Goal: Task Accomplishment & Management: Manage account settings

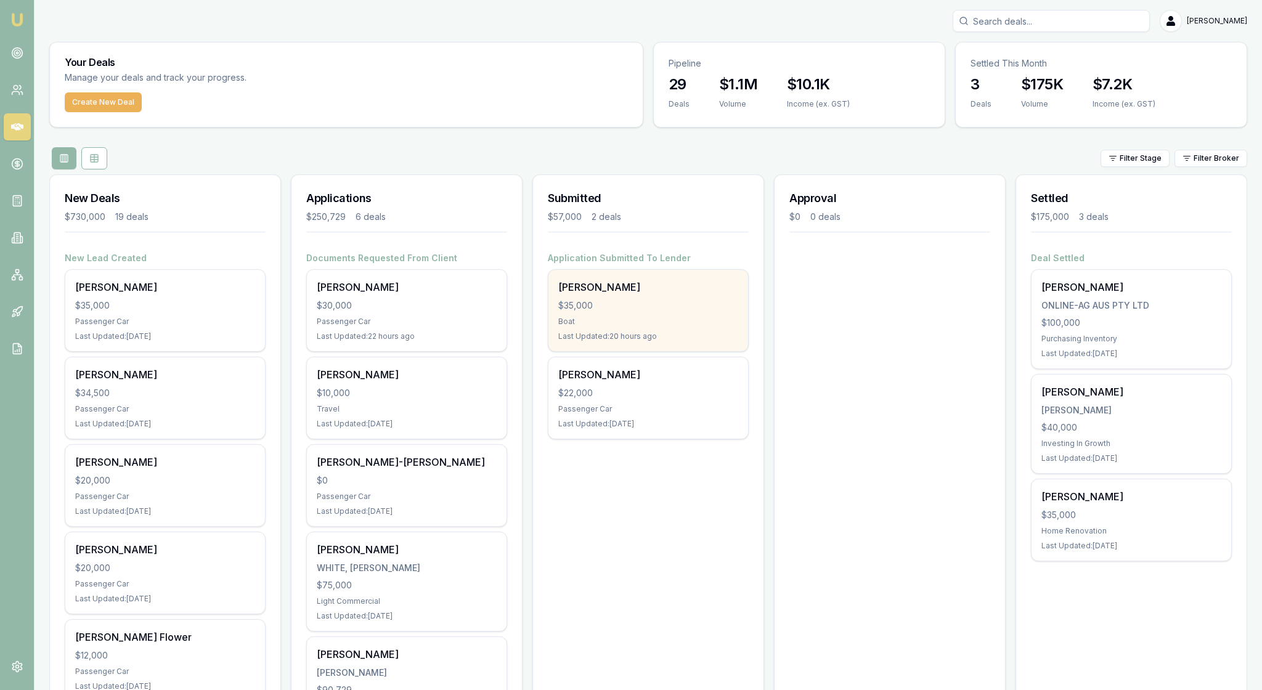
click at [653, 327] on div "Boat" at bounding box center [648, 322] width 180 height 10
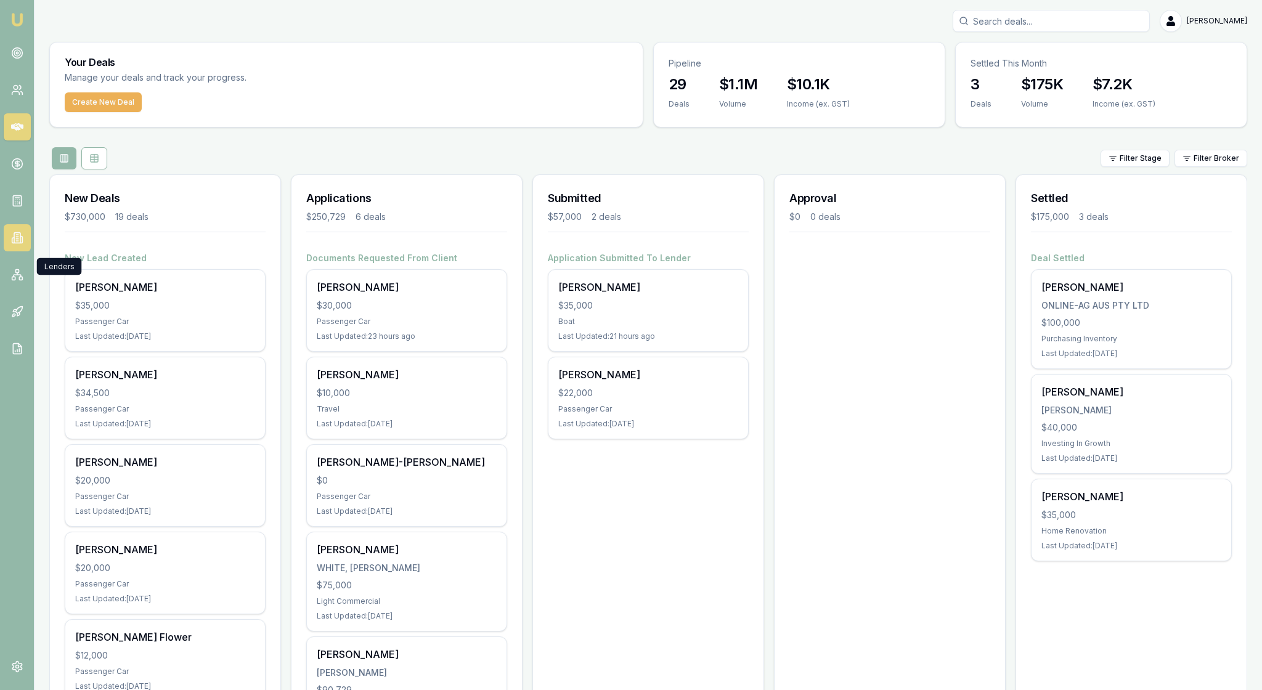
click at [18, 244] on icon at bounding box center [17, 238] width 12 height 12
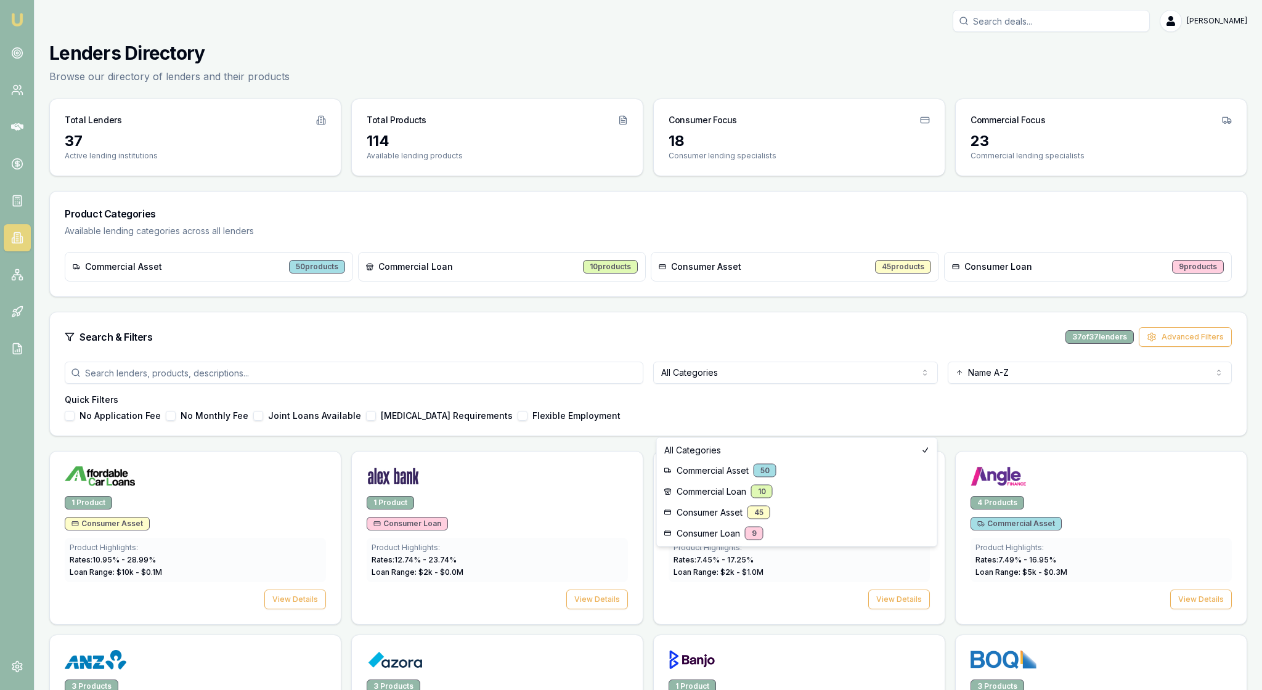
click at [920, 428] on html "Emu Broker Rachael Connors Toggle Menu Lenders Directory Browse our directory o…" at bounding box center [631, 345] width 1262 height 690
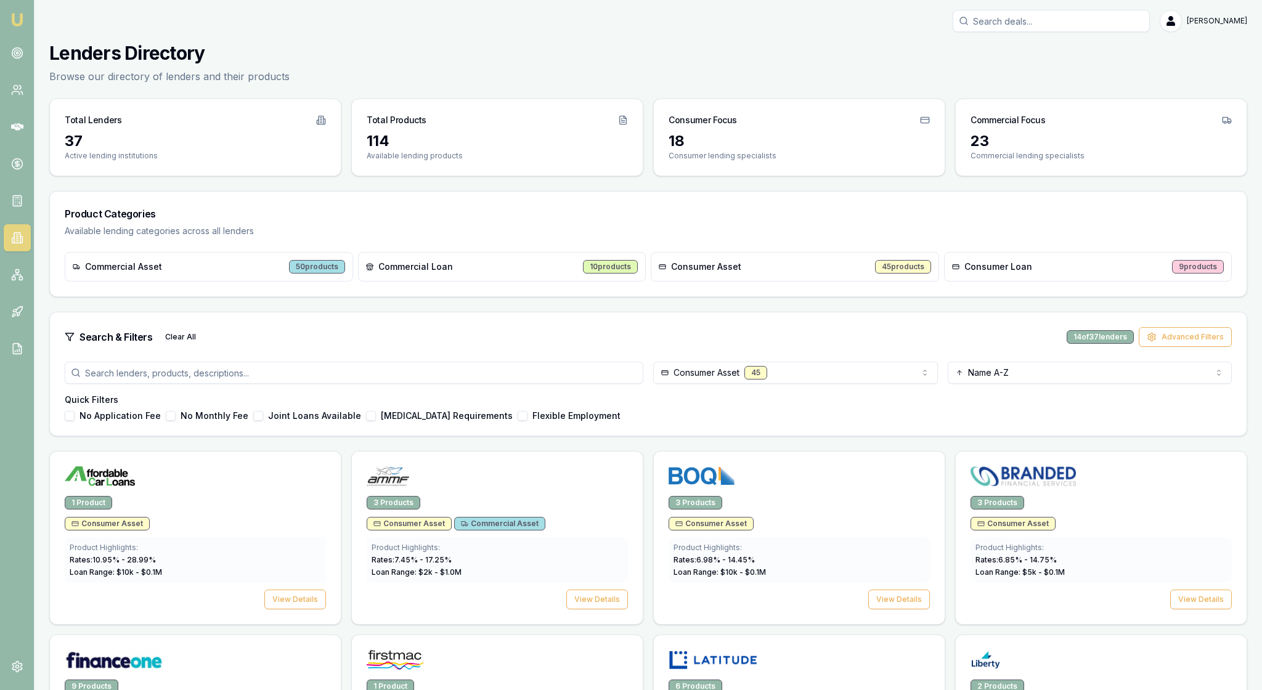
click at [825, 436] on div "Consumer Asset 45 Name A-Z Quick Filters No Application Fee No Monthly Fee Join…" at bounding box center [648, 399] width 1196 height 74
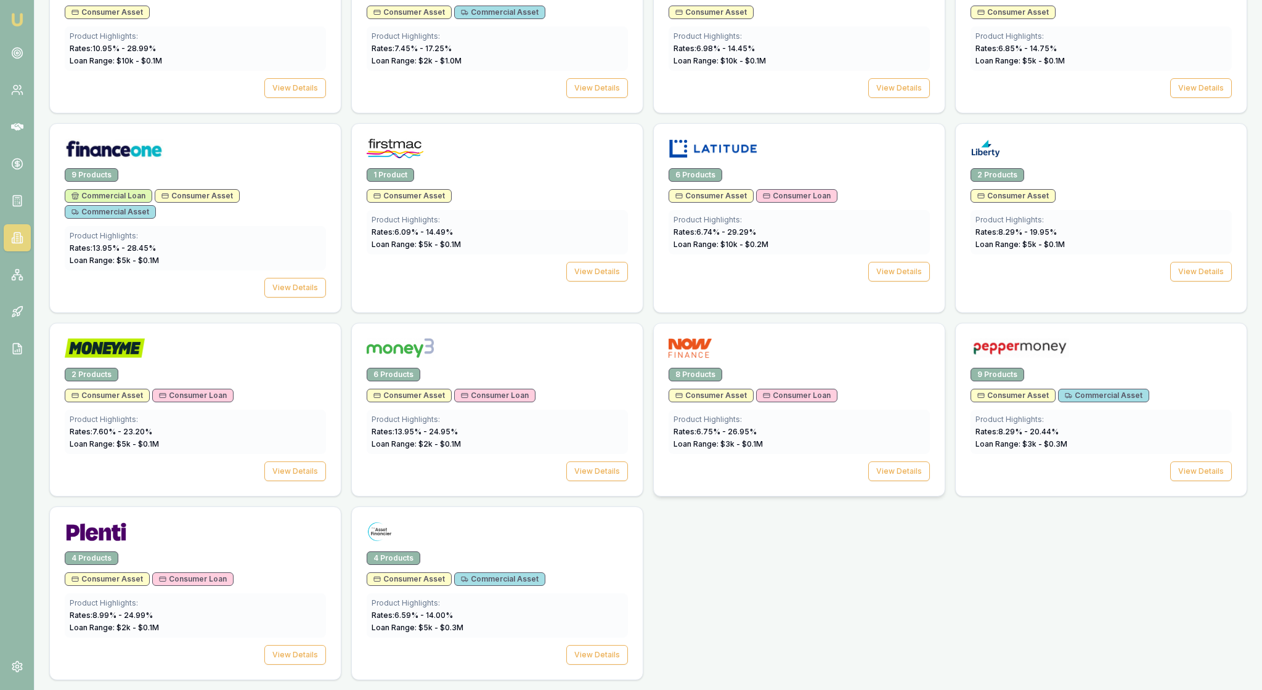
scroll to position [547, 0]
click at [1199, 481] on button "View Details" at bounding box center [1201, 471] width 62 height 20
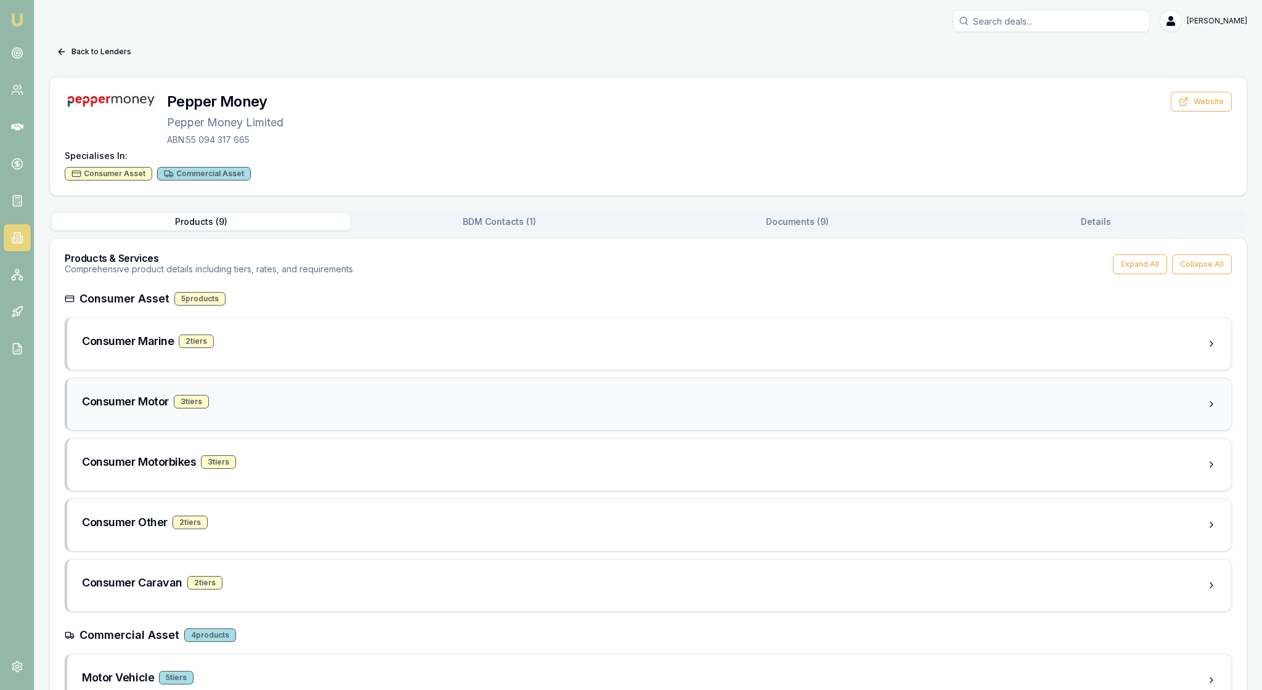
click at [410, 410] on div "Consumer Motor 3 tier s" at bounding box center [644, 401] width 1124 height 17
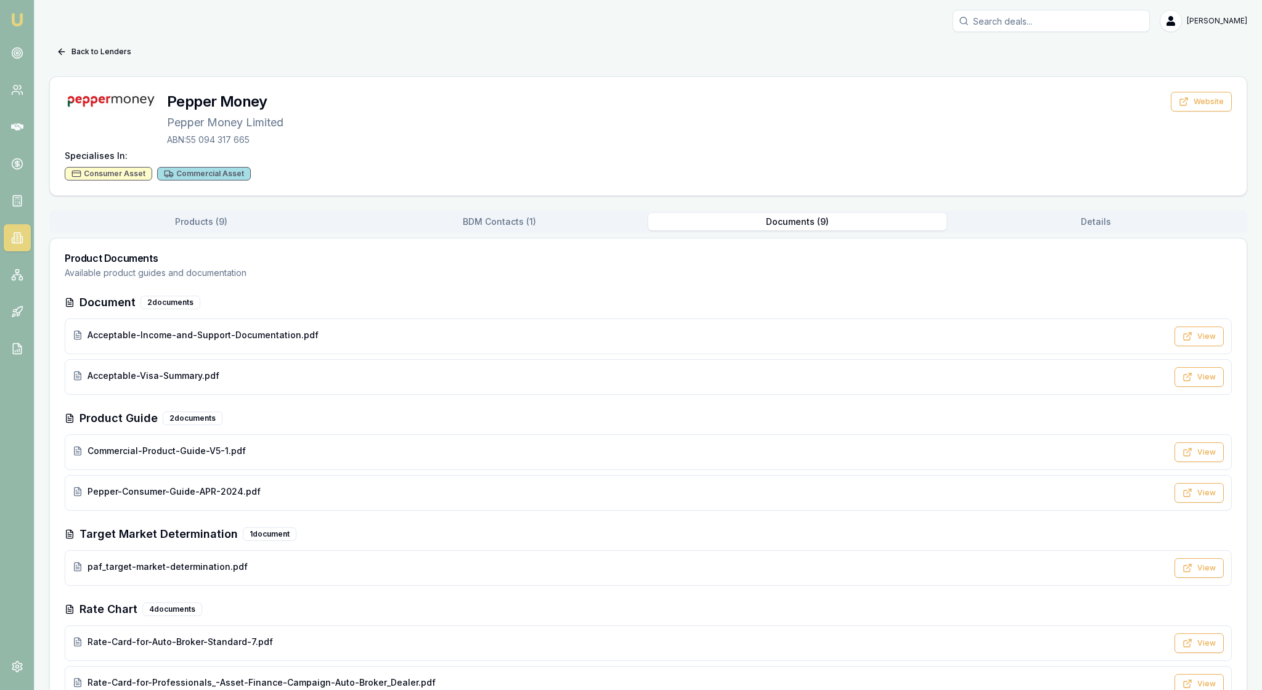
click at [787, 230] on button "Documents ( 9 )" at bounding box center [797, 221] width 298 height 17
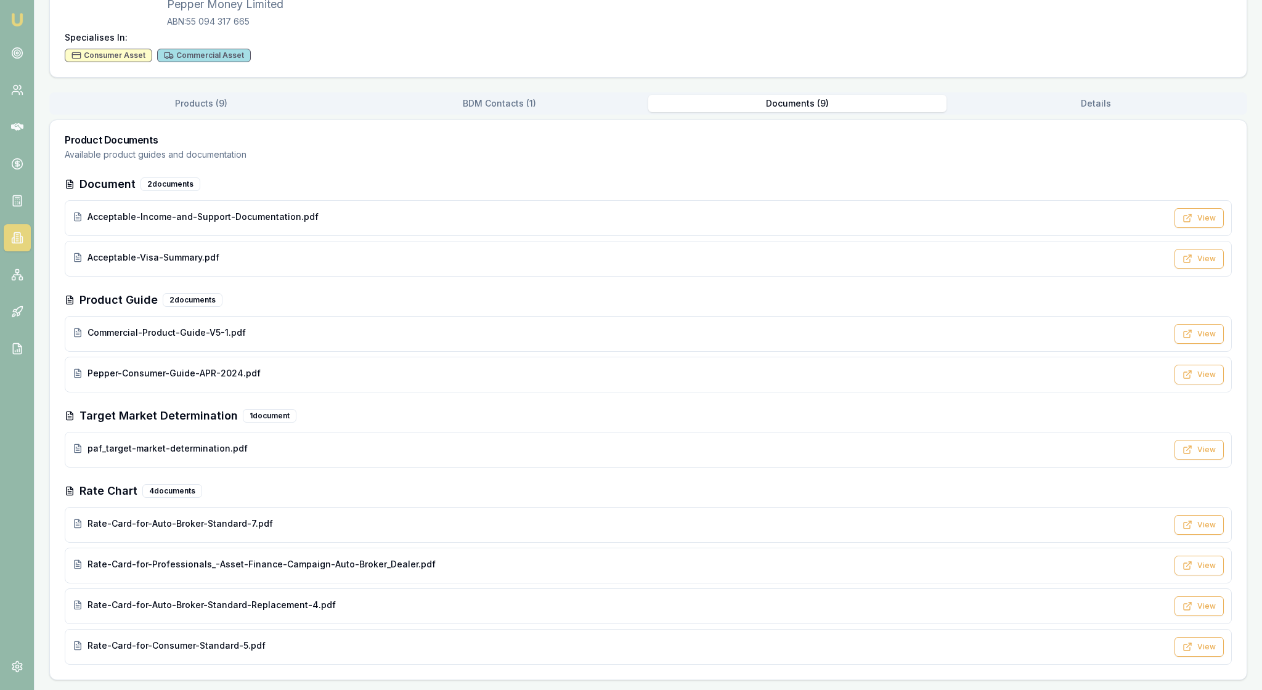
scroll to position [227, 0]
click at [441, 639] on div "Rate-Card-for-Consumer-Standard-5.pdf" at bounding box center [620, 645] width 1094 height 12
click at [468, 367] on div "Pepper-Consumer-Guide-APR-2024.pdf" at bounding box center [620, 373] width 1094 height 12
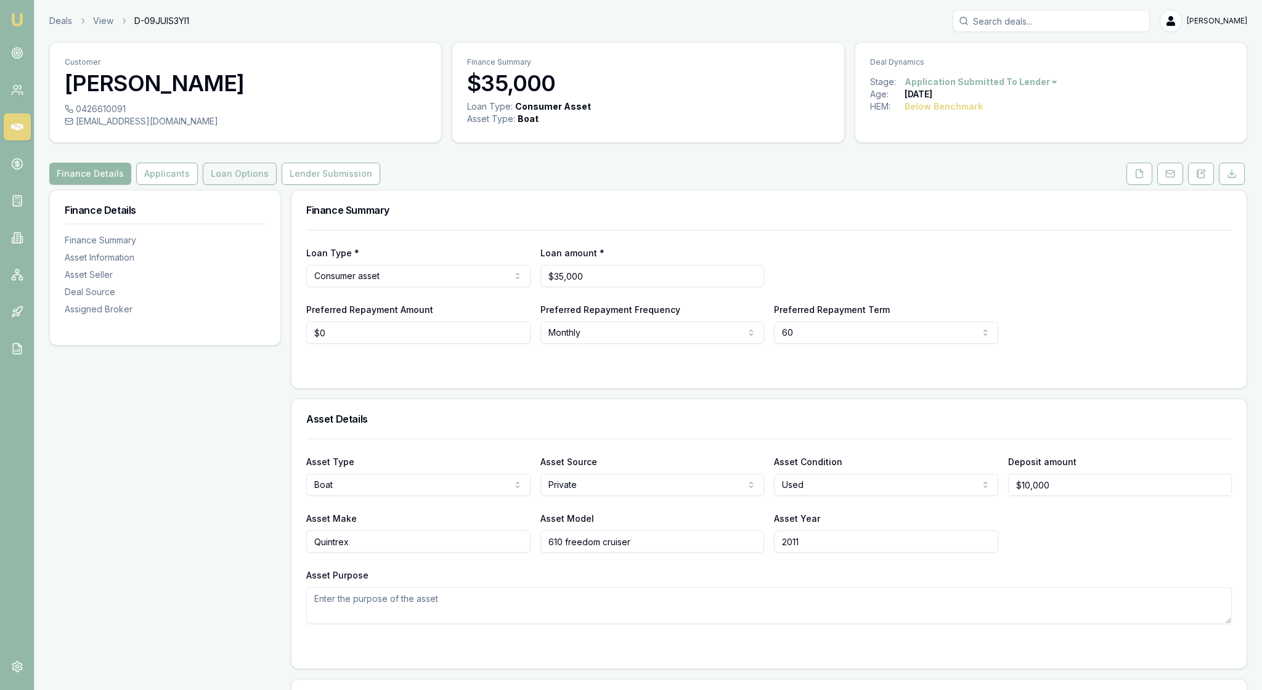
click at [277, 185] on button "Loan Options" at bounding box center [240, 174] width 74 height 22
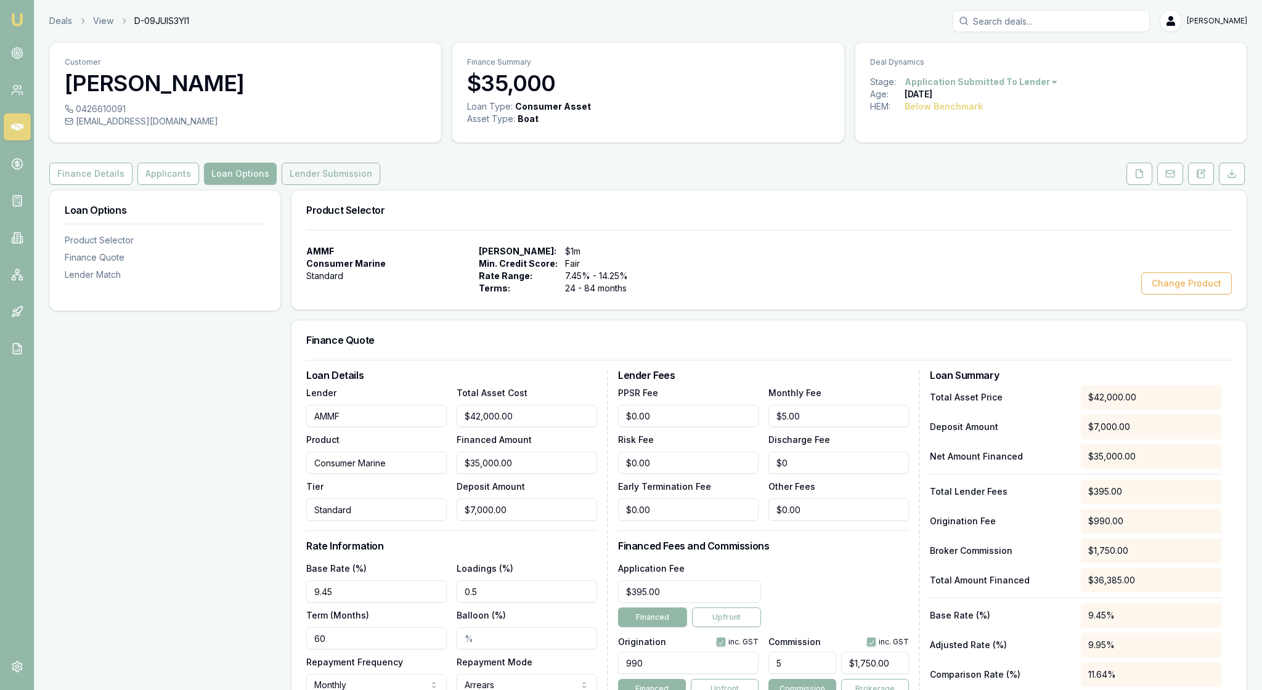
click at [380, 185] on button "Lender Submission" at bounding box center [331, 174] width 99 height 22
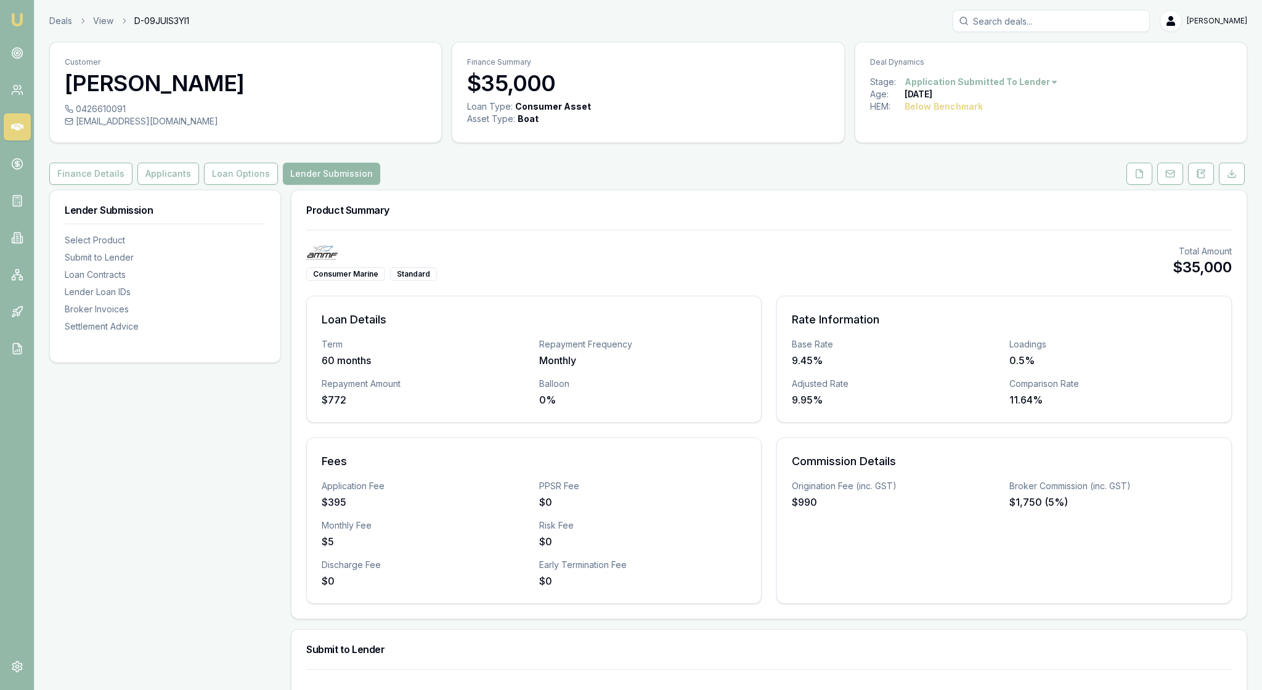
click at [988, 281] on div "Consumer Marine Standard Total Amount $35,000" at bounding box center [768, 263] width 925 height 36
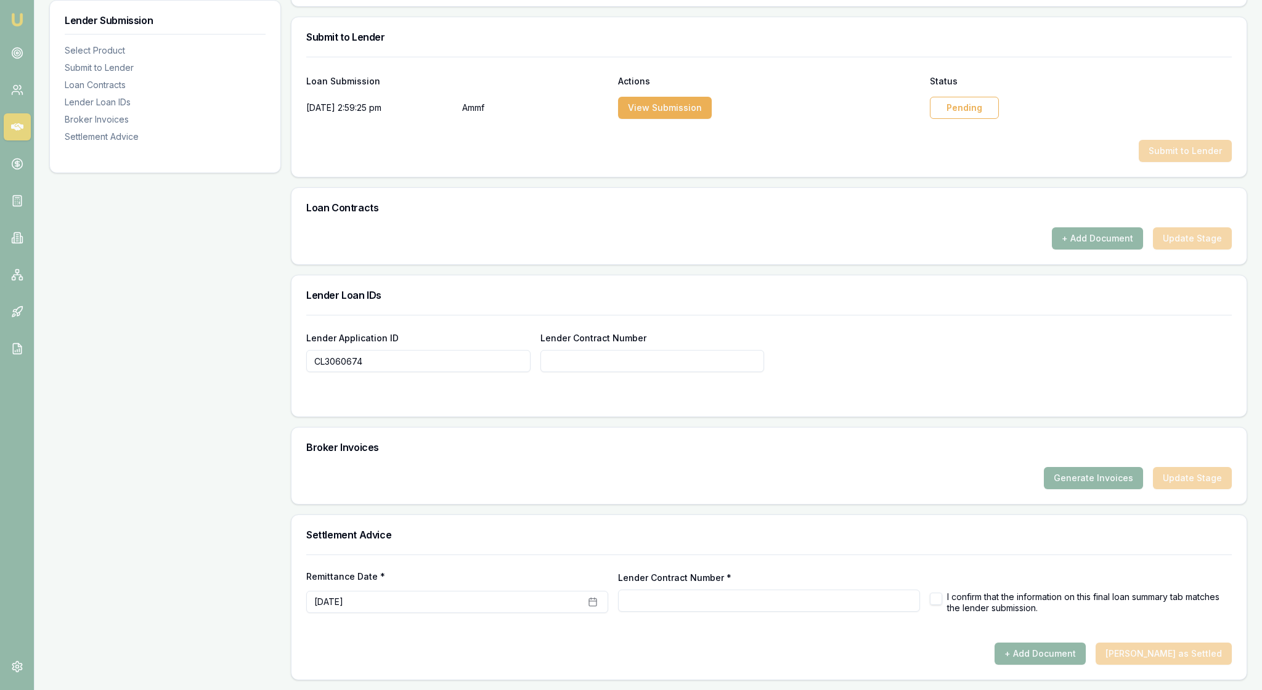
scroll to position [733, 0]
click at [965, 97] on div "Pending" at bounding box center [964, 108] width 69 height 22
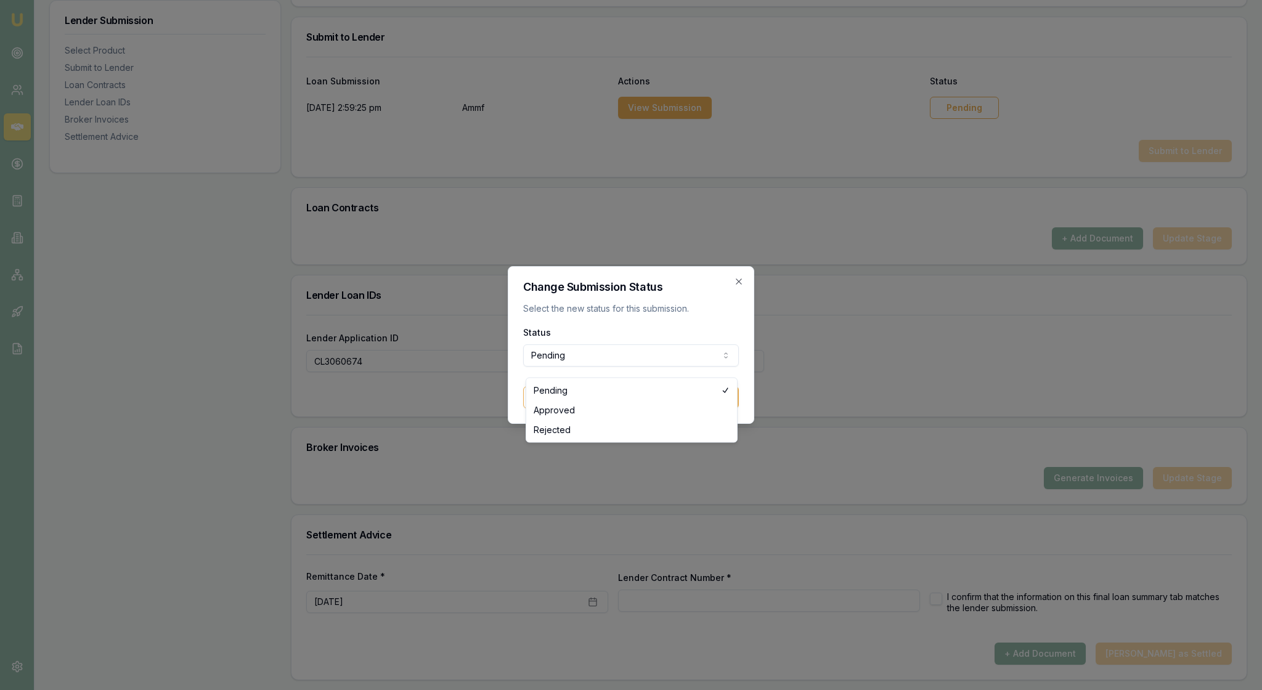
select select "APPROVED"
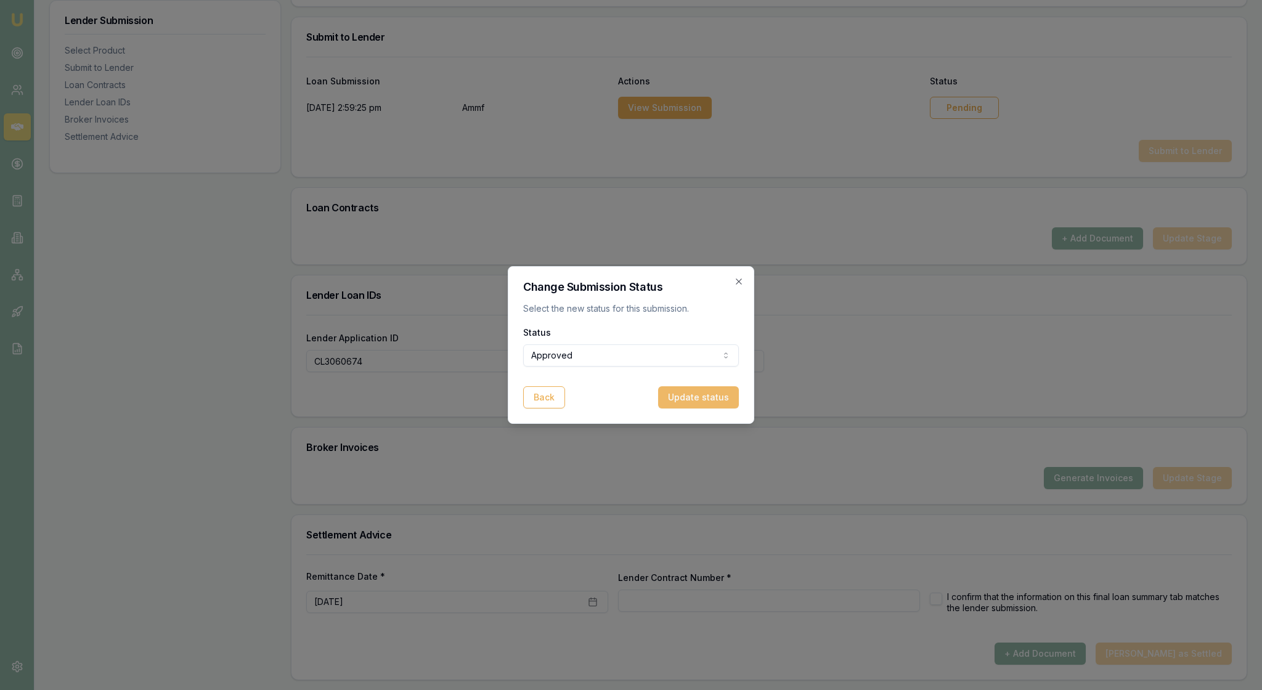
click at [694, 408] on button "Update status" at bounding box center [698, 397] width 81 height 22
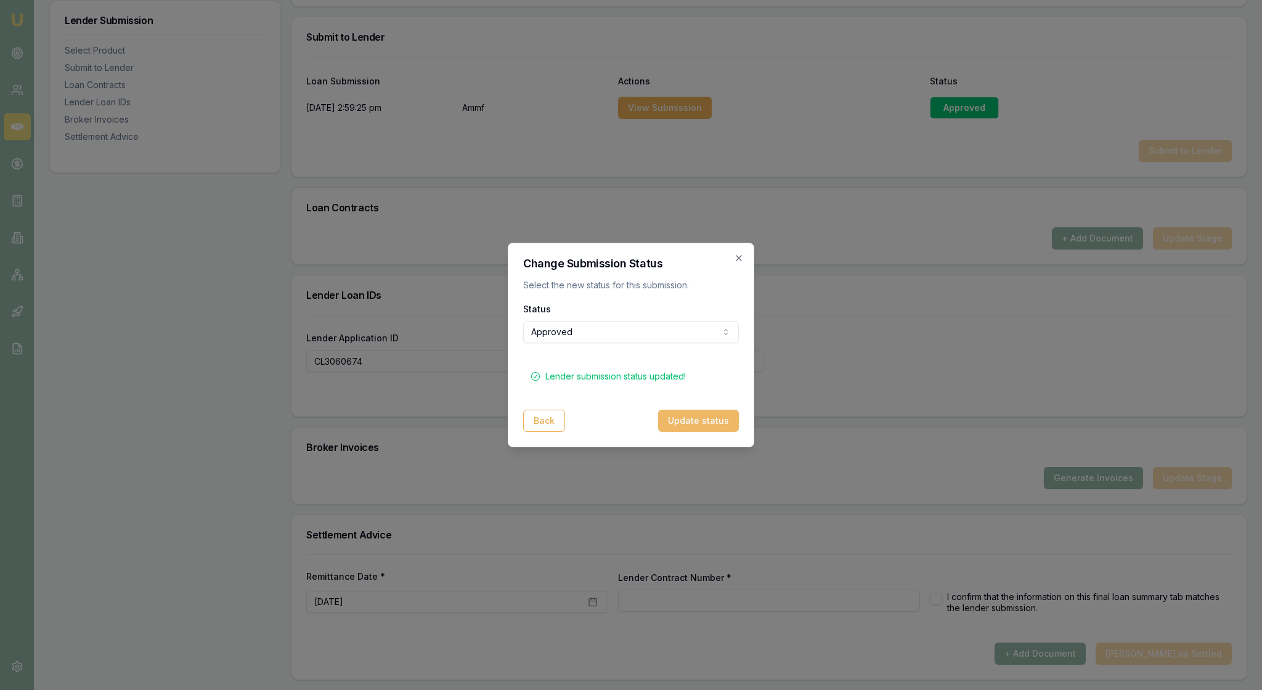
click at [699, 432] on button "Update status" at bounding box center [698, 421] width 81 height 22
click at [736, 255] on icon "button" at bounding box center [739, 258] width 6 height 6
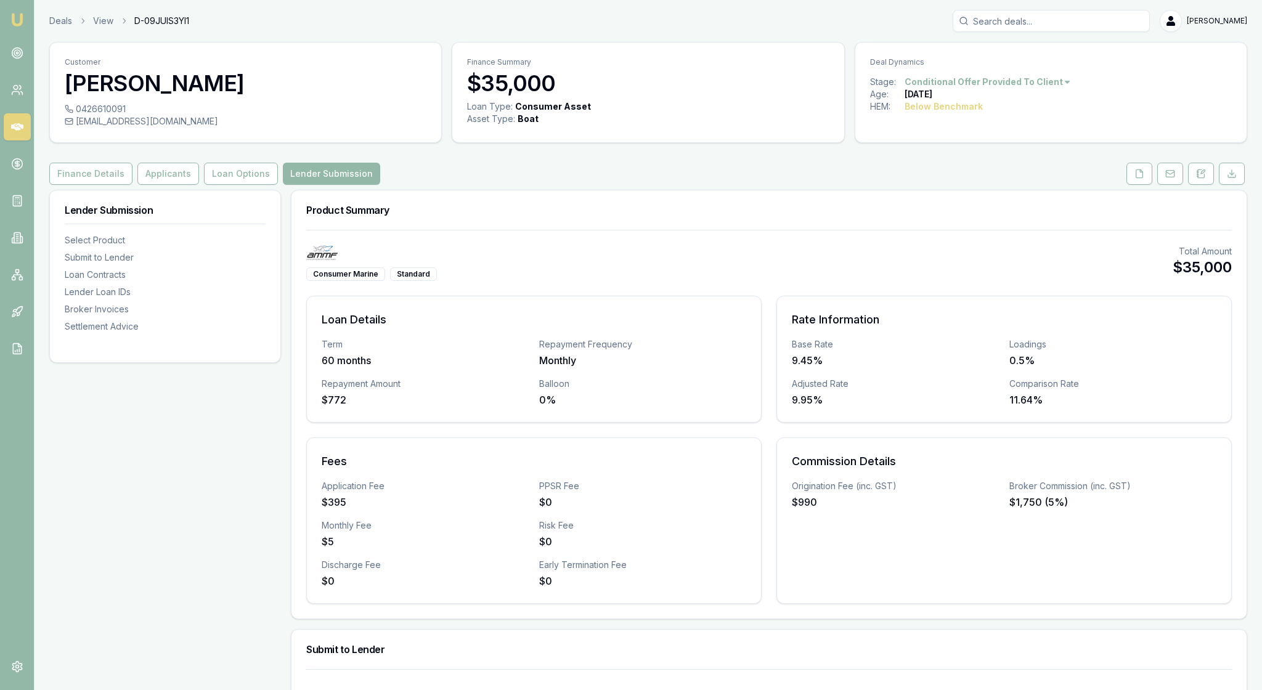
scroll to position [0, 0]
click at [22, 21] on img at bounding box center [17, 19] width 15 height 15
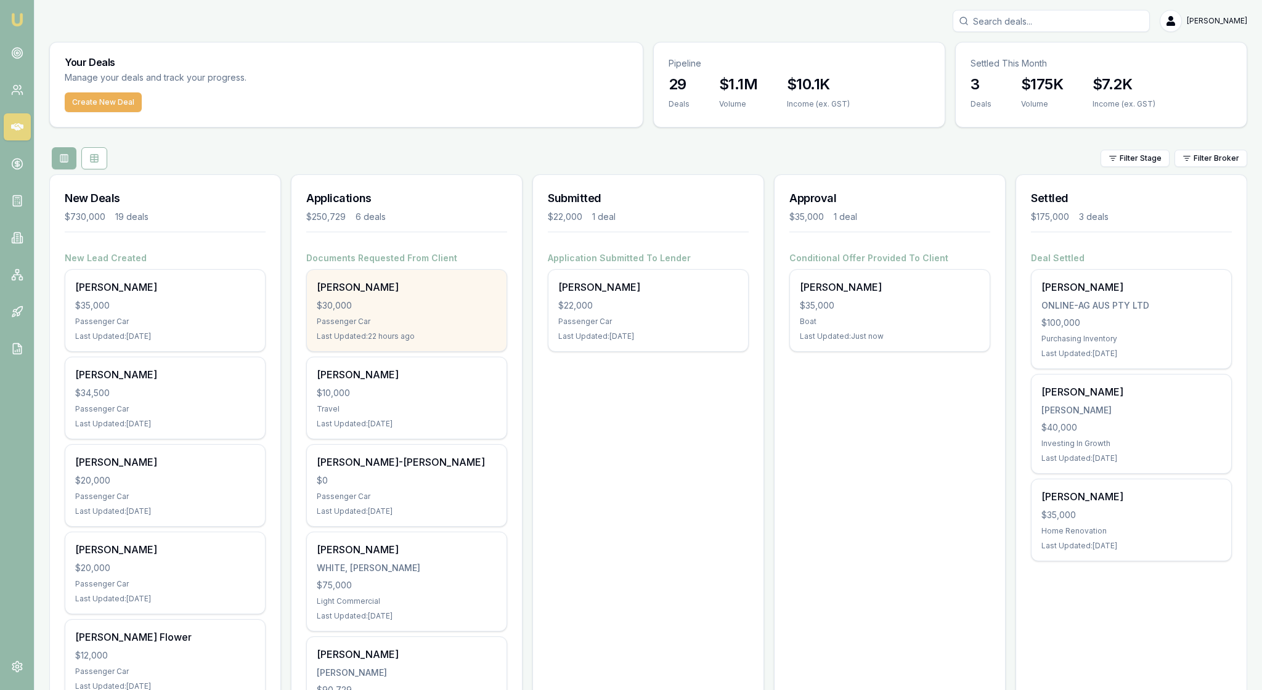
click at [392, 327] on div "Passenger Car" at bounding box center [407, 322] width 180 height 10
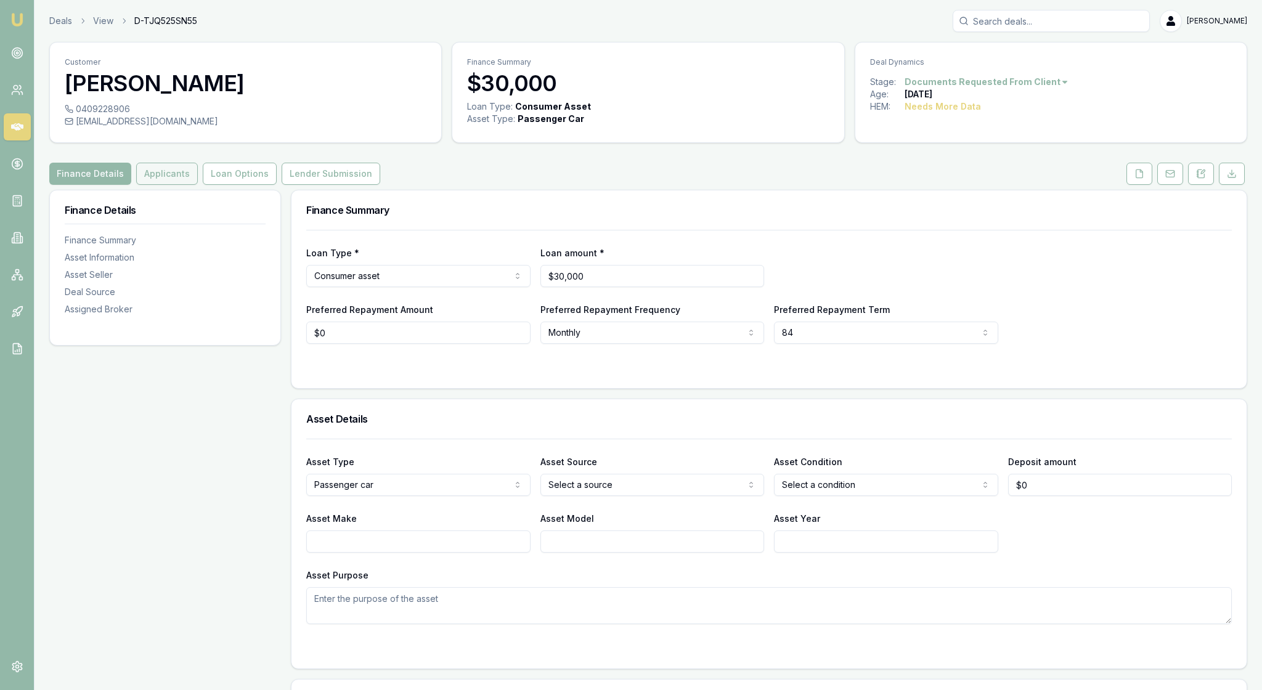
click at [189, 185] on button "Applicants" at bounding box center [167, 174] width 62 height 22
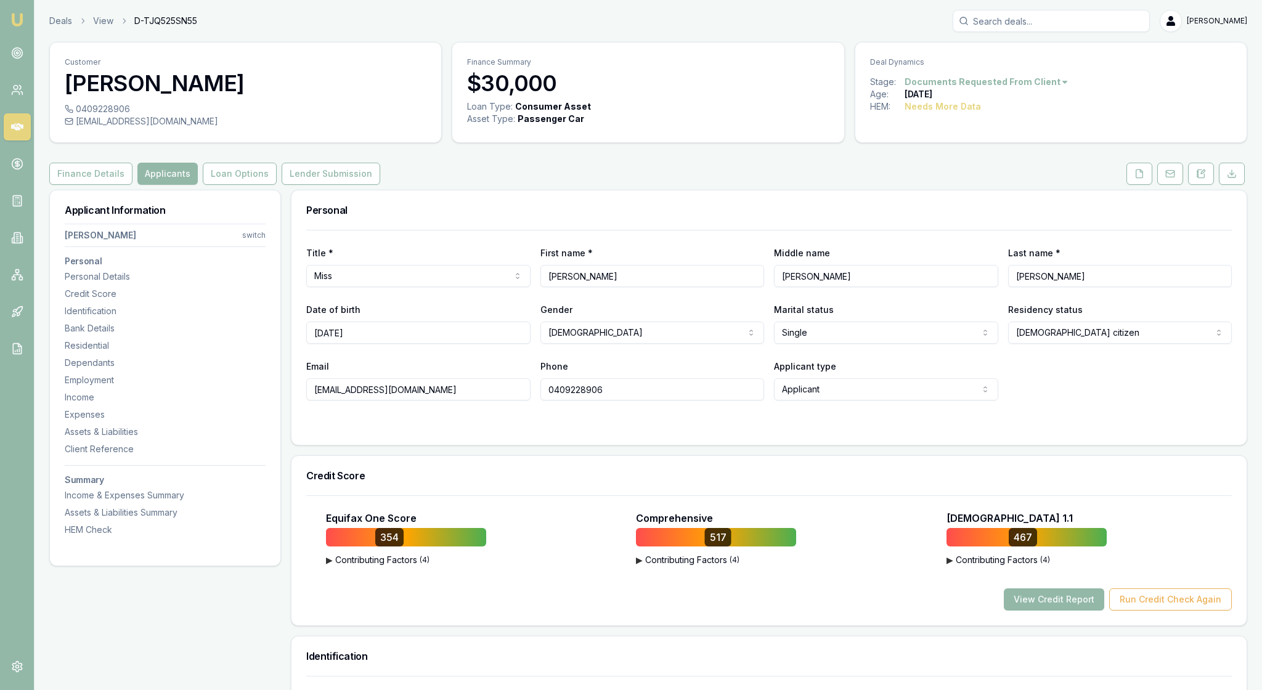
click at [442, 230] on div "Personal" at bounding box center [768, 209] width 955 height 39
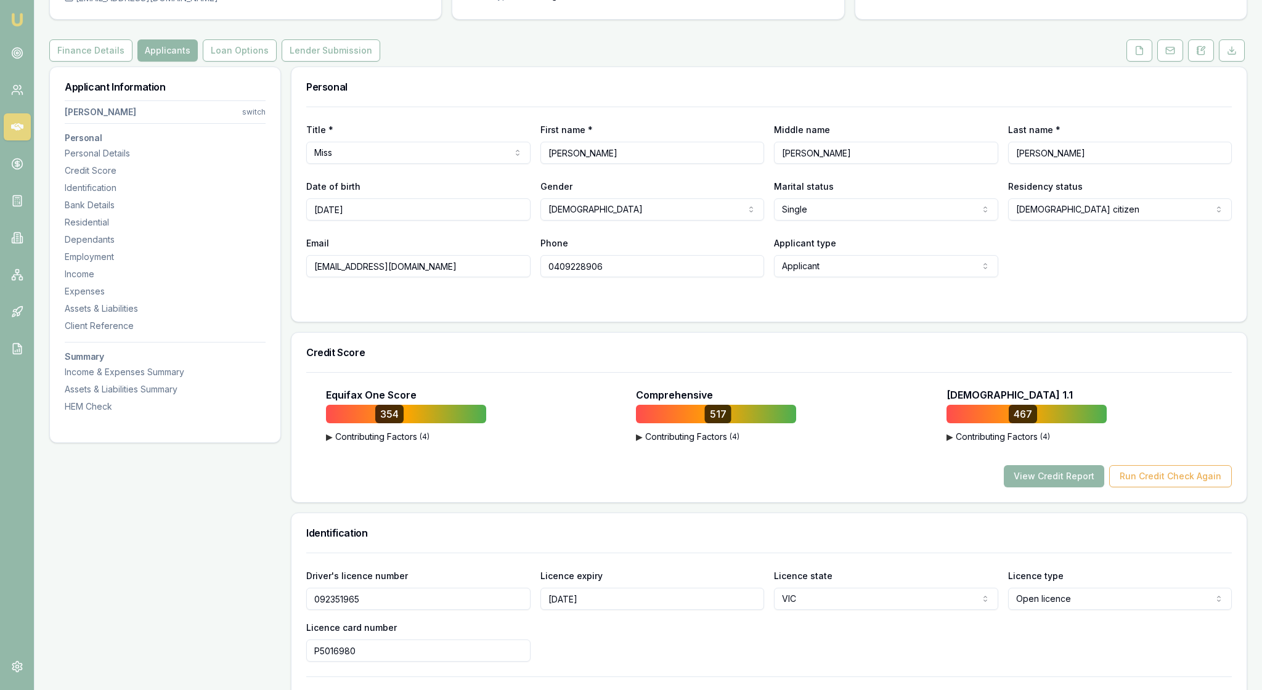
scroll to position [160, 0]
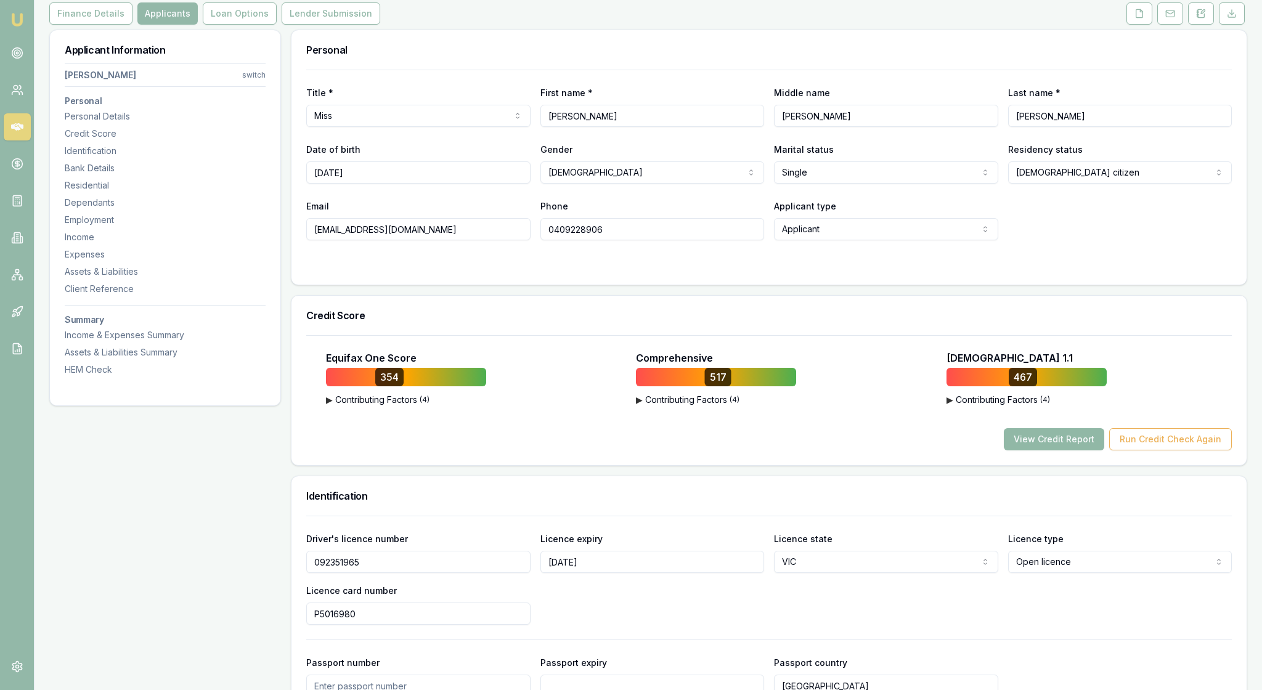
click at [1019, 450] on button "View Credit Report" at bounding box center [1054, 439] width 100 height 22
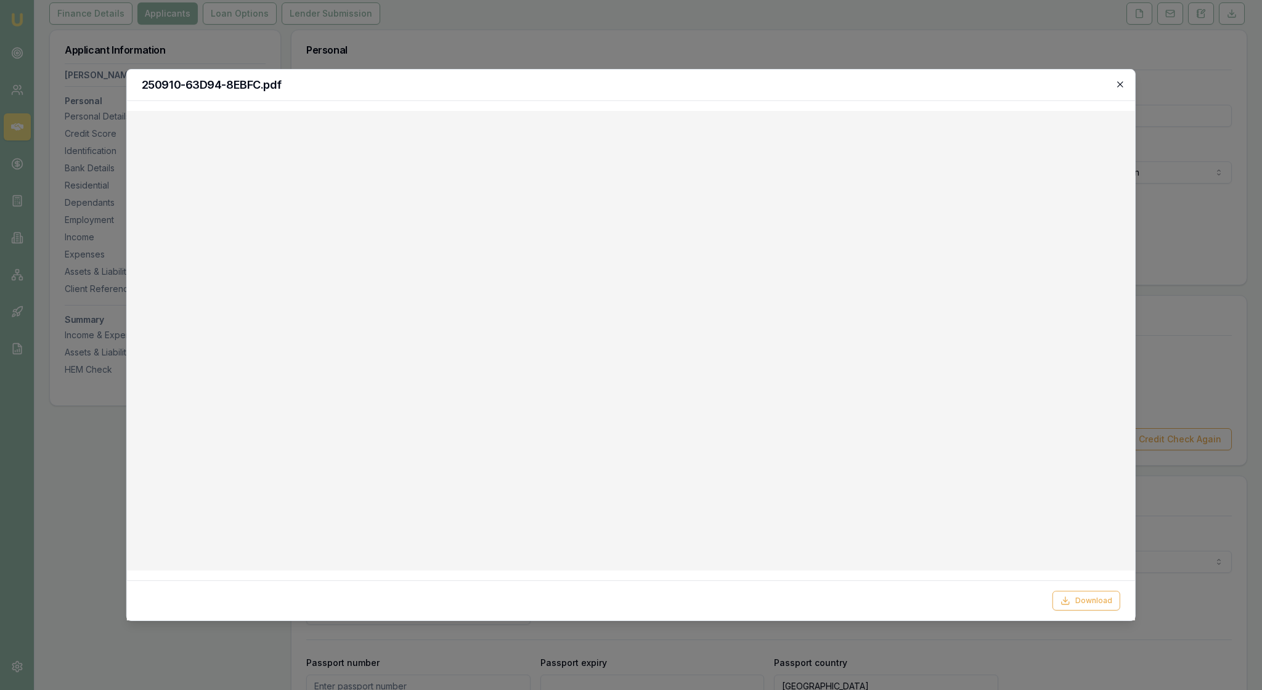
click at [1120, 86] on icon "button" at bounding box center [1120, 84] width 10 height 10
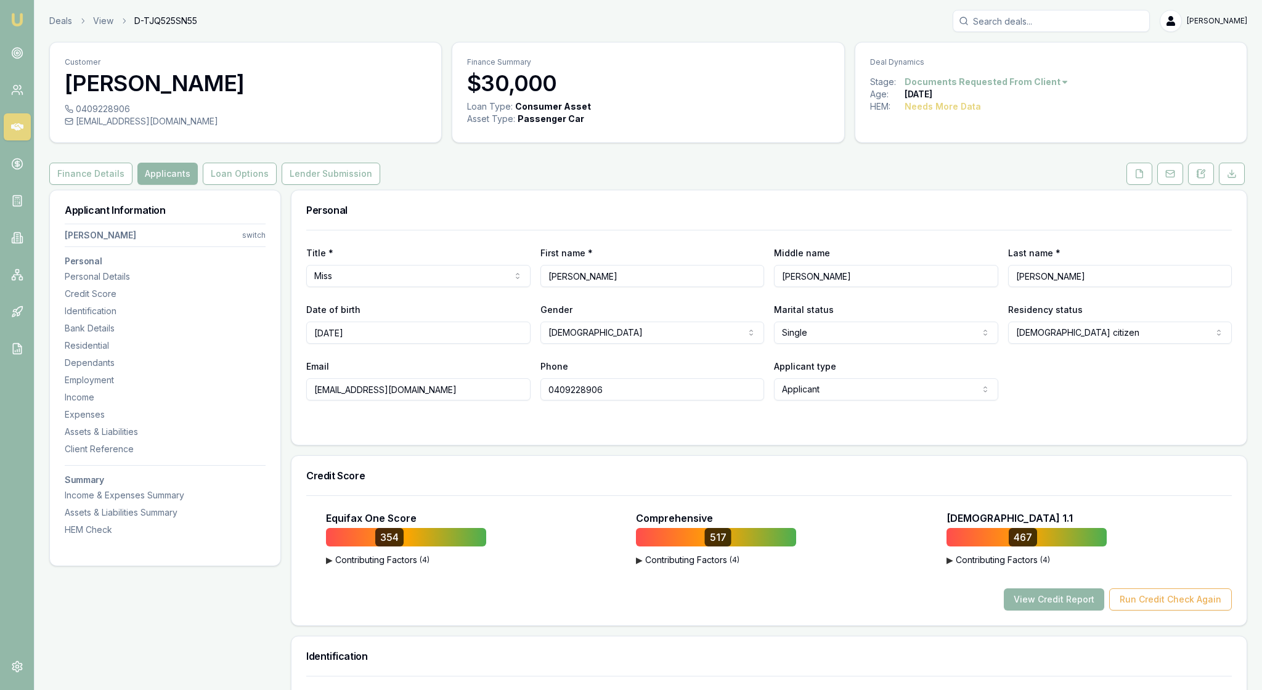
scroll to position [0, 0]
click at [553, 221] on div "Personal" at bounding box center [768, 209] width 955 height 39
click at [541, 445] on div "Title * Miss Mr Mrs Miss Ms Dr Prof First name * [PERSON_NAME] name [PERSON_NAM…" at bounding box center [768, 337] width 955 height 215
